Goal: Answer question/provide support

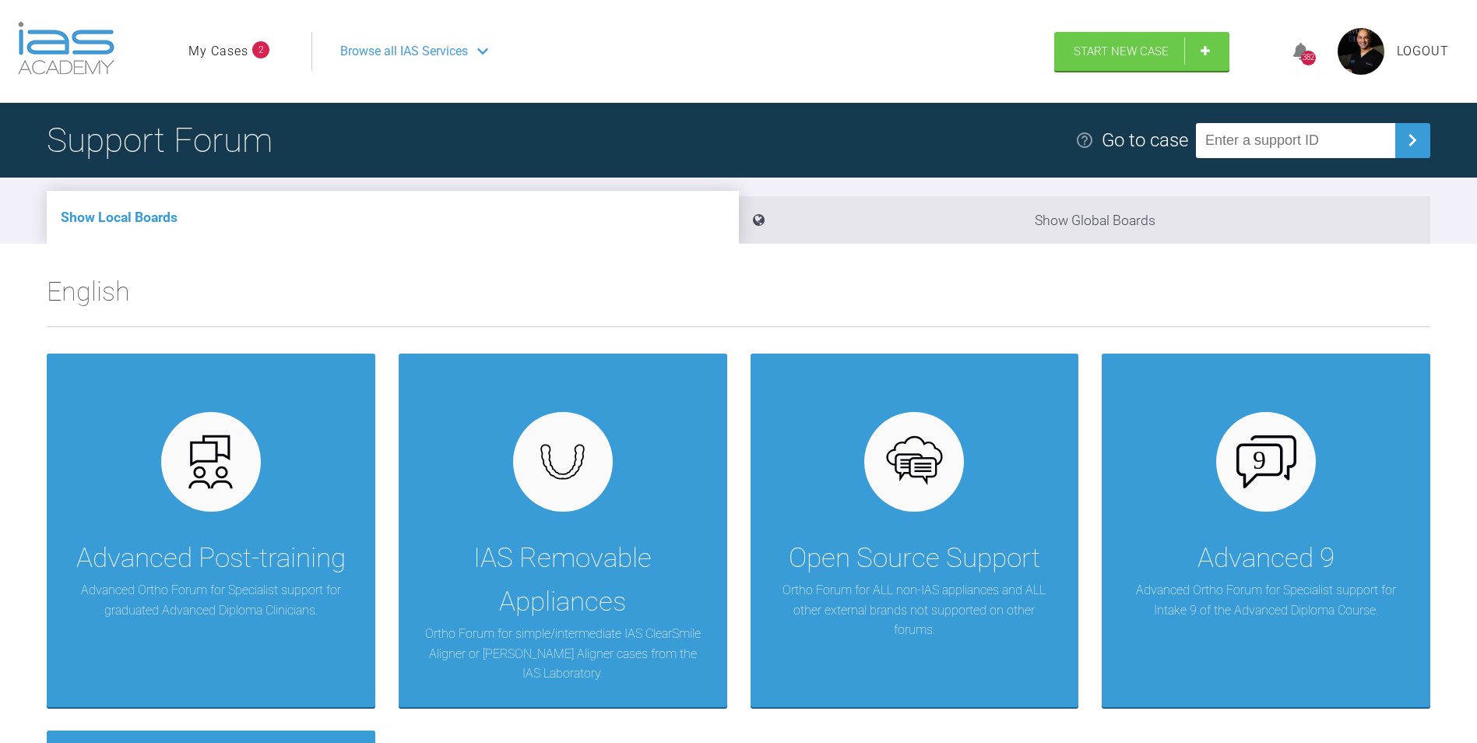
click at [207, 54] on link "My Cases" at bounding box center [218, 51] width 60 height 20
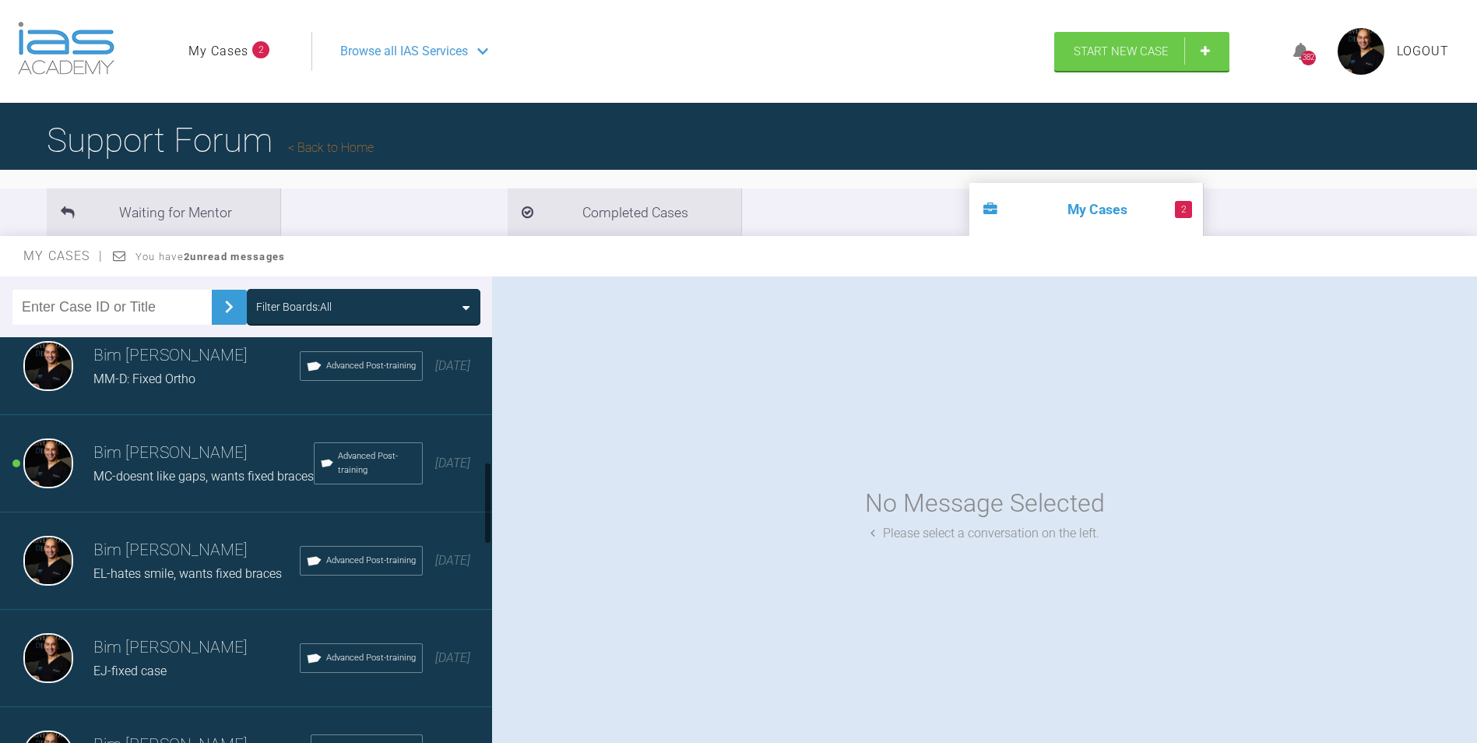
scroll to position [623, 0]
click at [208, 511] on div "Bim [PERSON_NAME] MC-doesnt like gaps, wants fixed braces Advanced Post-trainin…" at bounding box center [252, 462] width 504 height 97
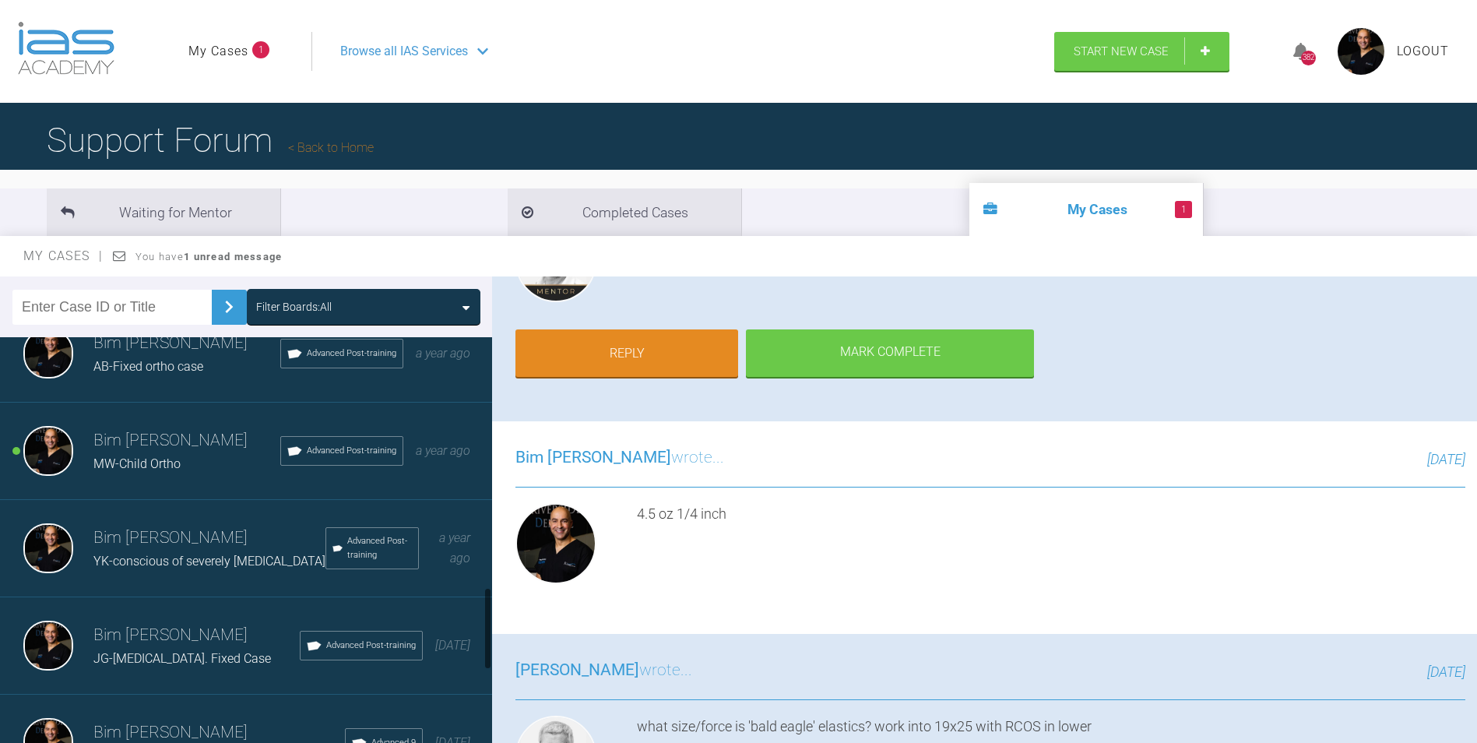
scroll to position [1246, 0]
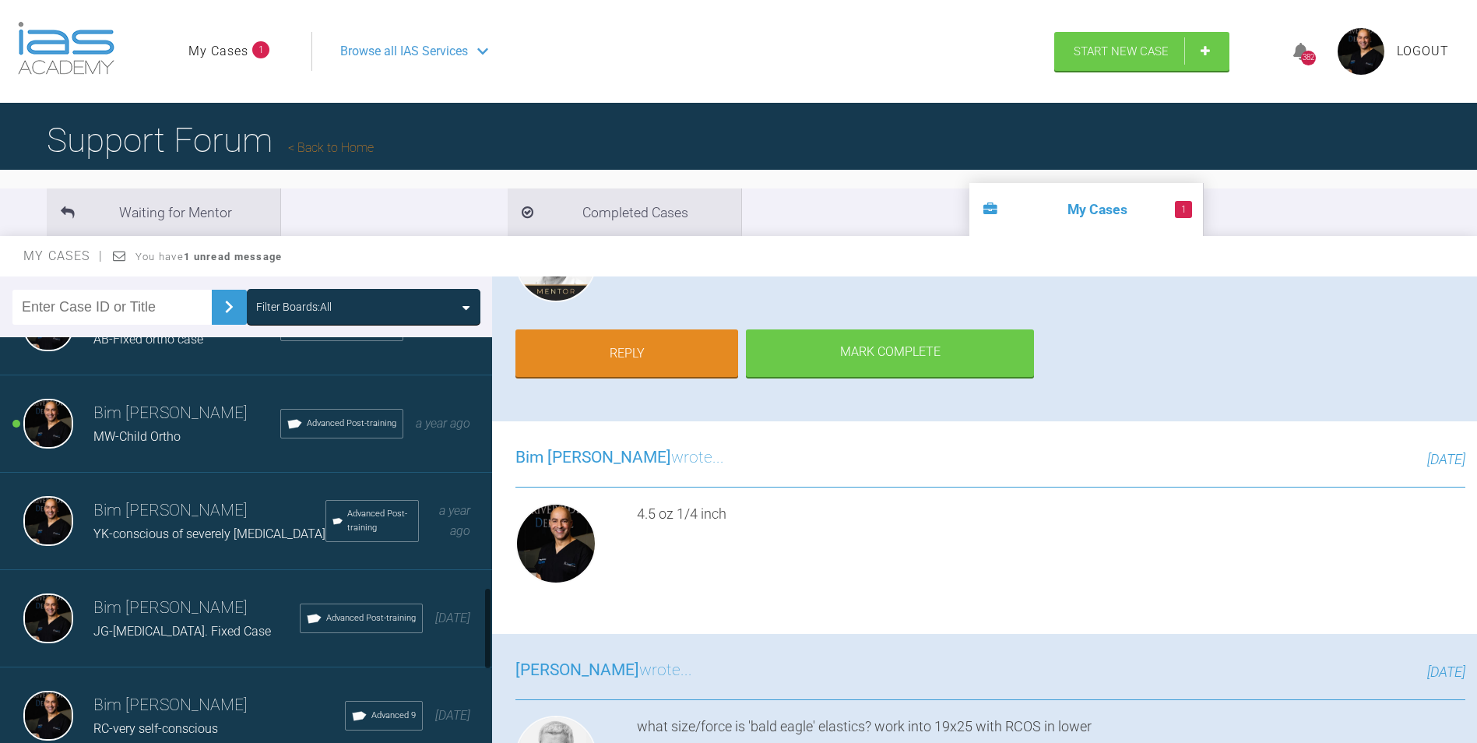
click at [182, 447] on div "MW-Child Ortho" at bounding box center [186, 437] width 187 height 20
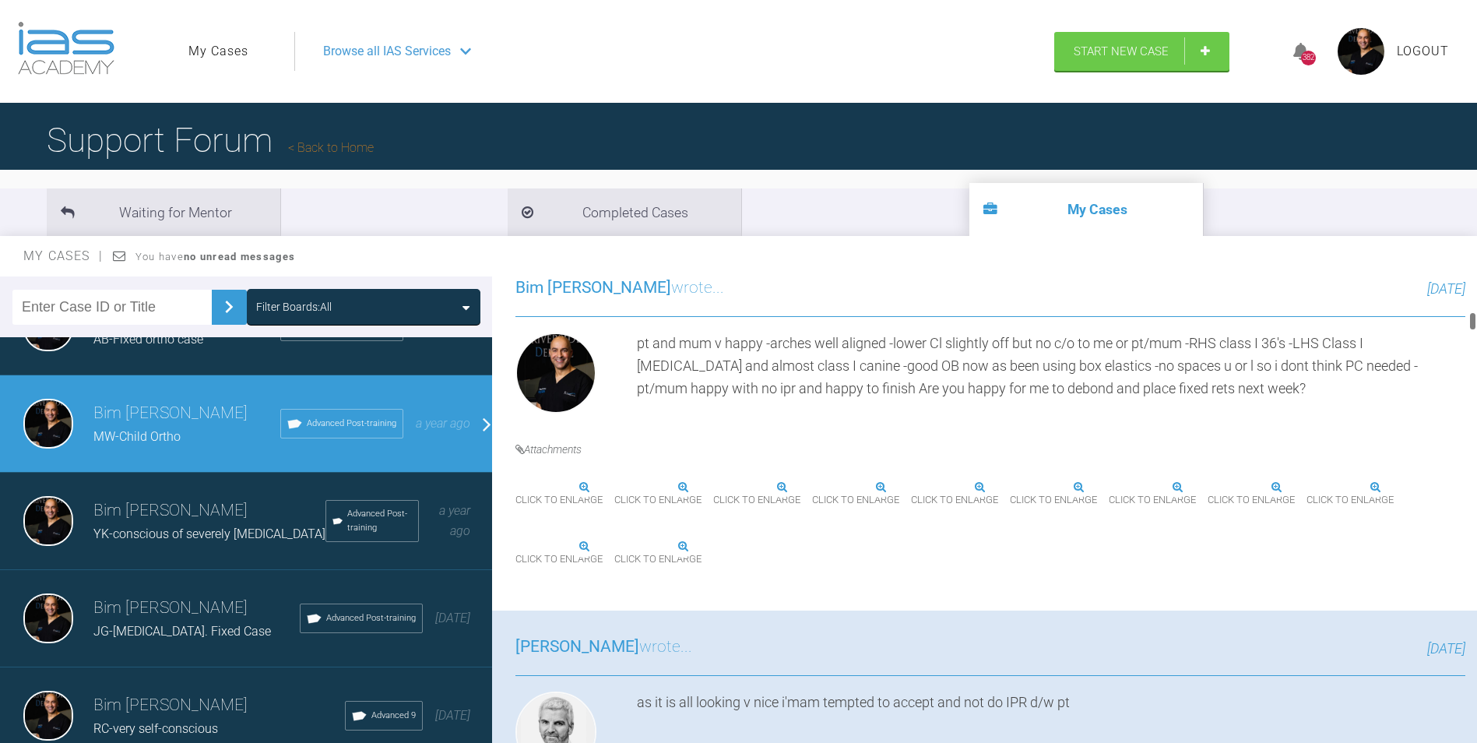
scroll to position [856, 0]
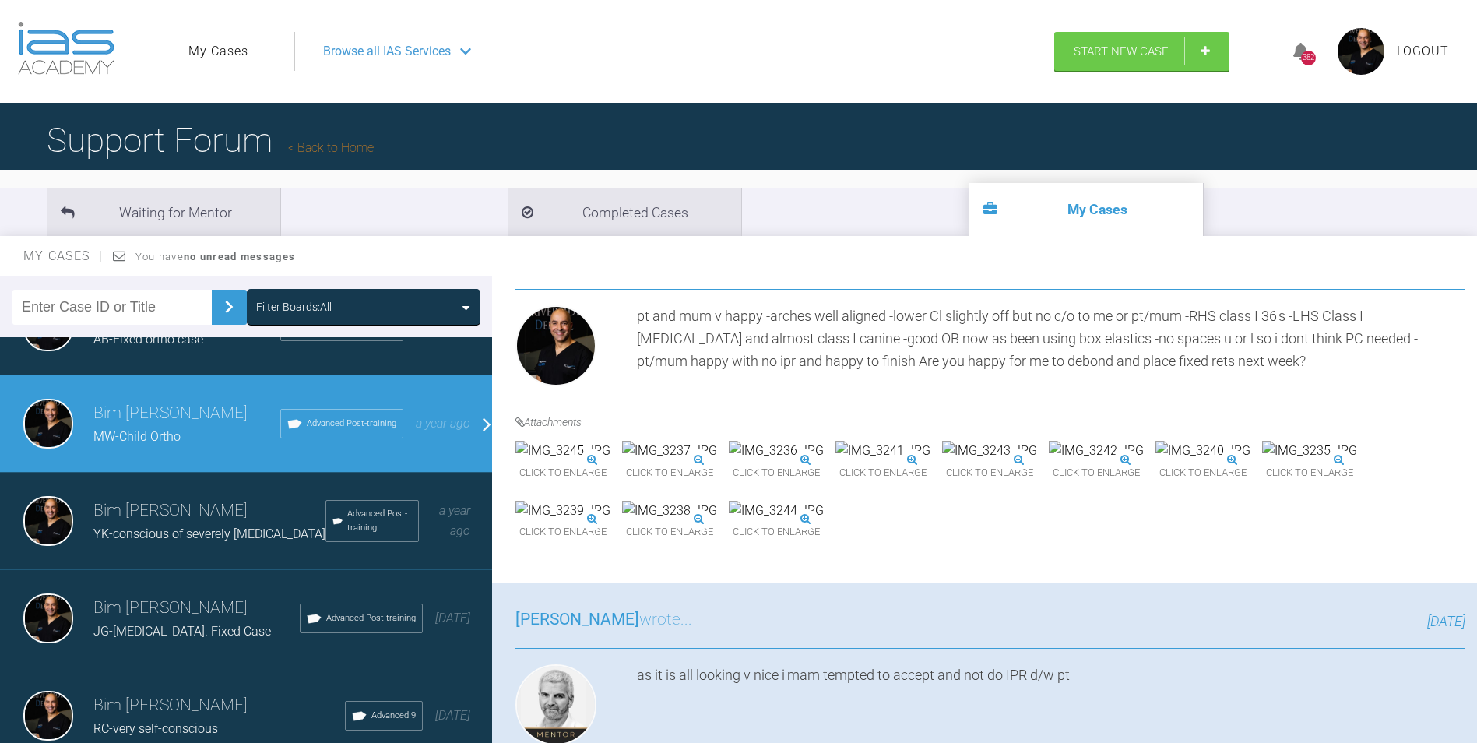
click at [930, 461] on img at bounding box center [882, 451] width 95 height 20
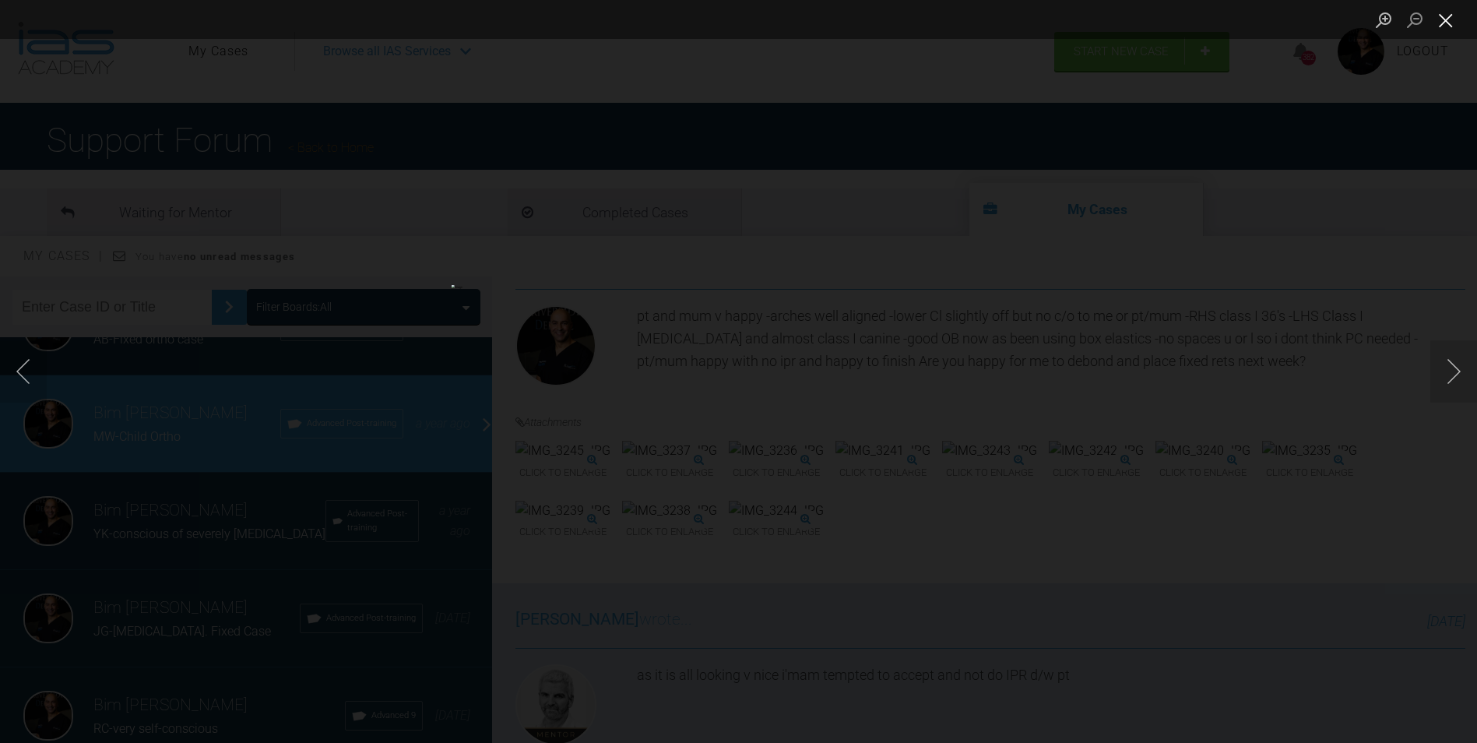
click at [1455, 26] on button "Close lightbox" at bounding box center [1445, 19] width 31 height 27
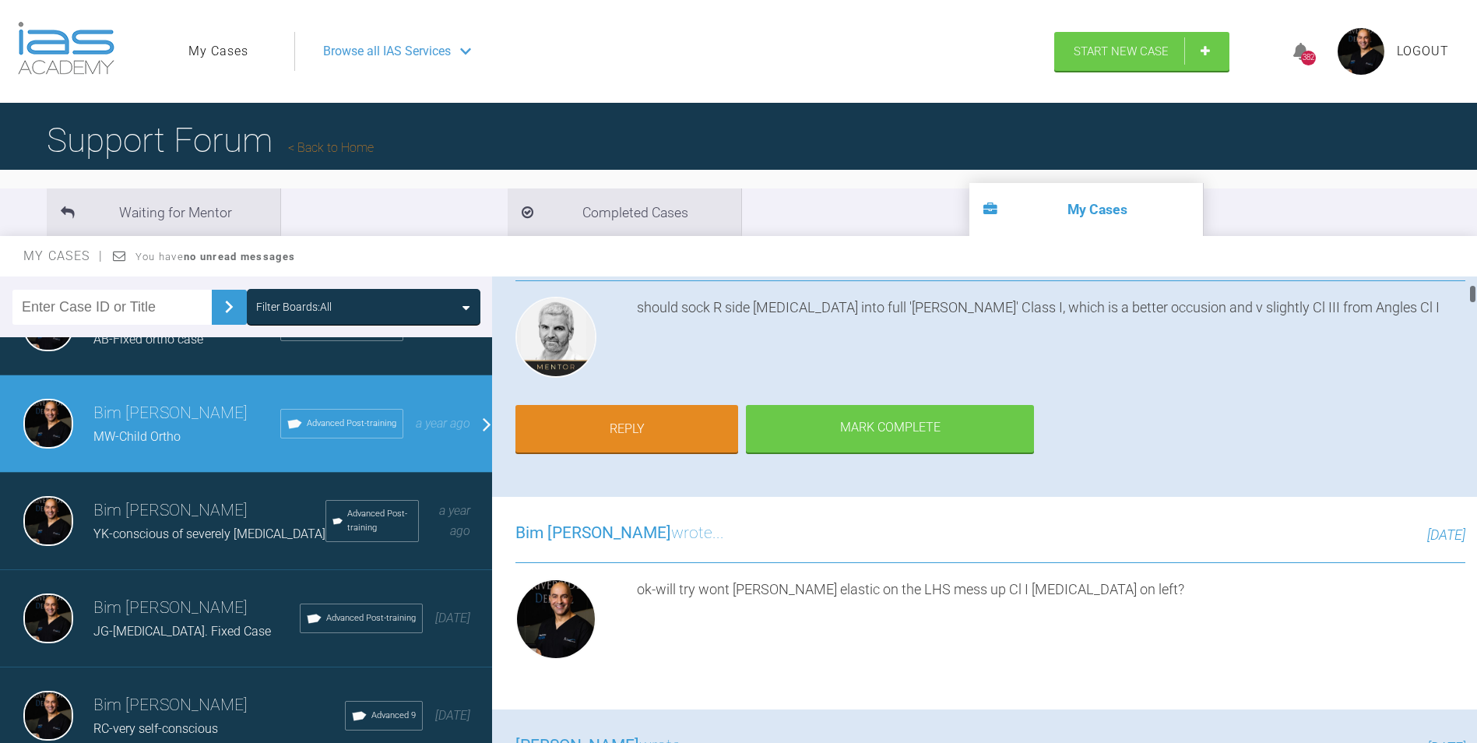
scroll to position [156, 0]
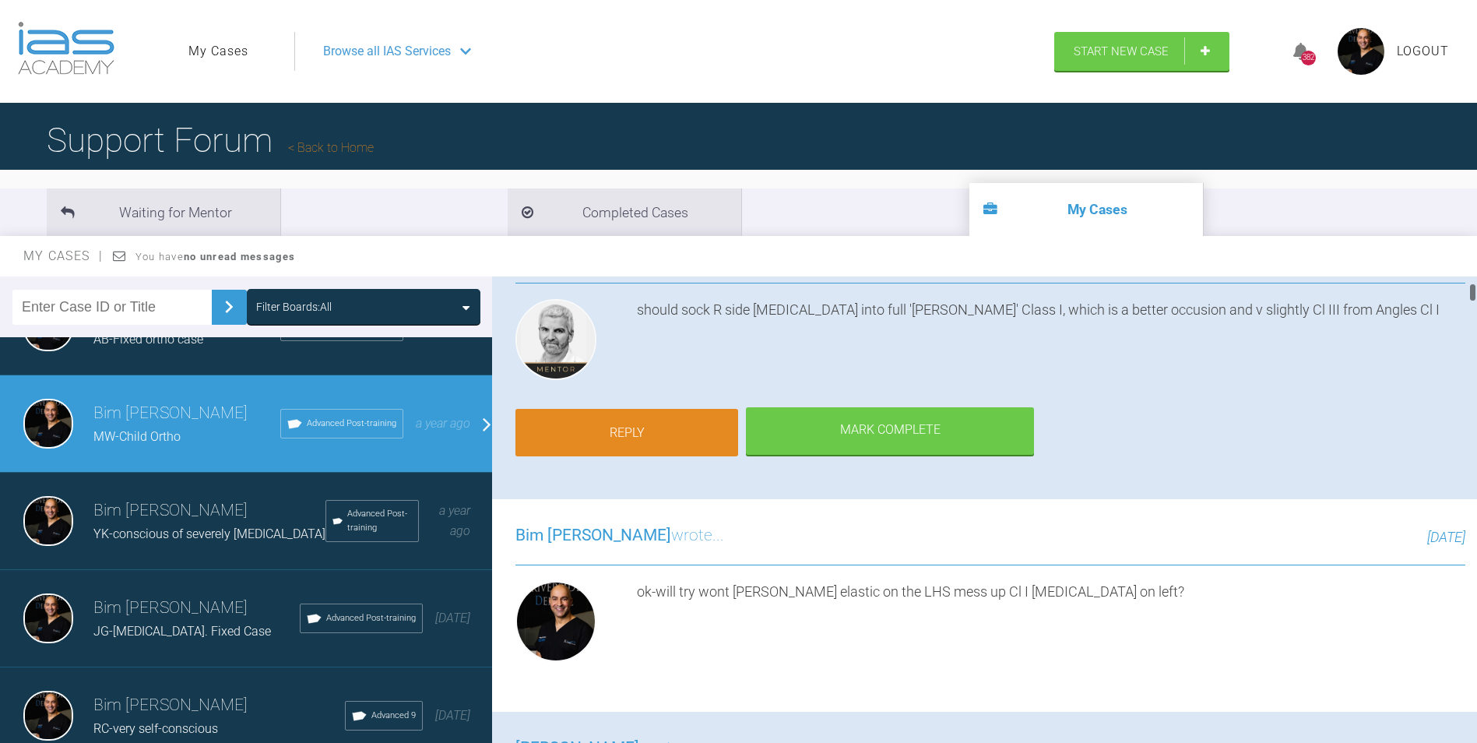
click at [657, 420] on link "Reply" at bounding box center [626, 433] width 223 height 48
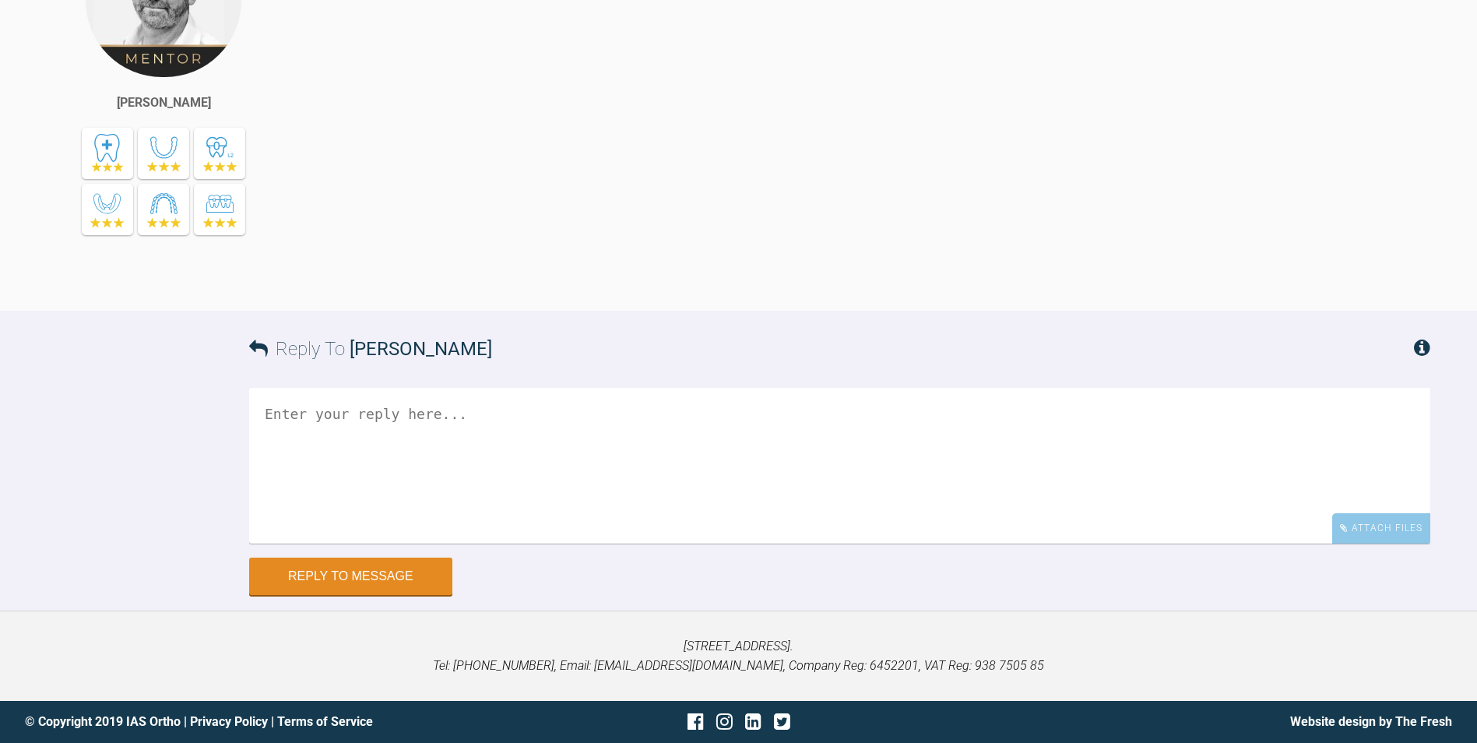
scroll to position [16234, 0]
